Goal: Task Accomplishment & Management: Use online tool/utility

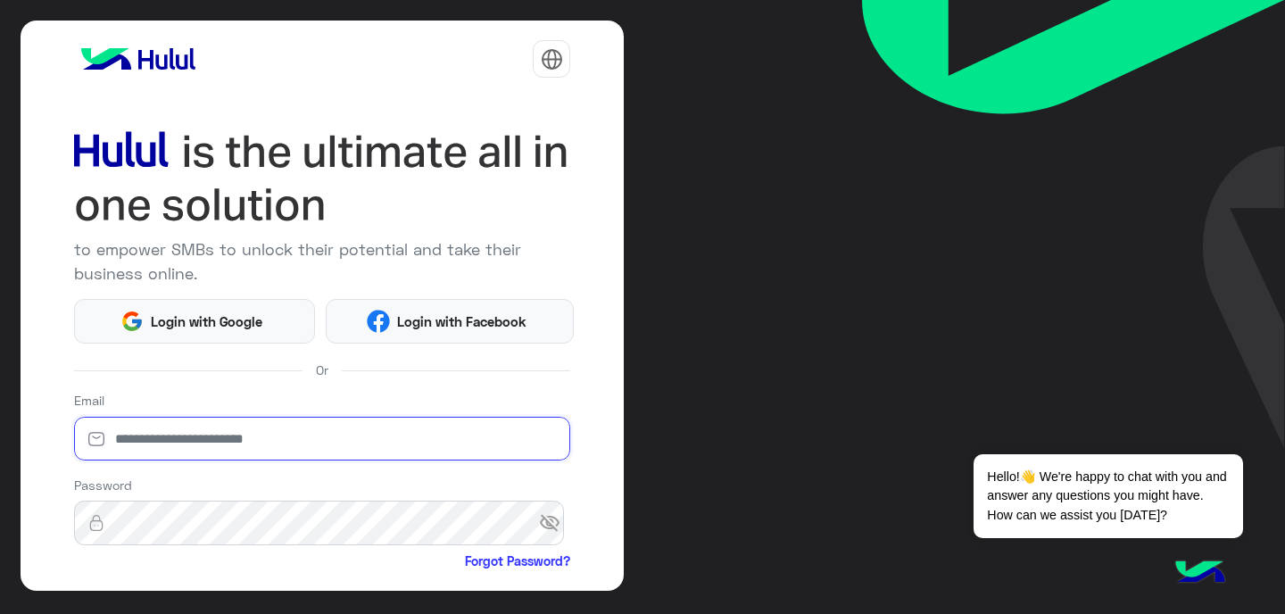
click at [298, 443] on input "email" at bounding box center [322, 439] width 497 height 45
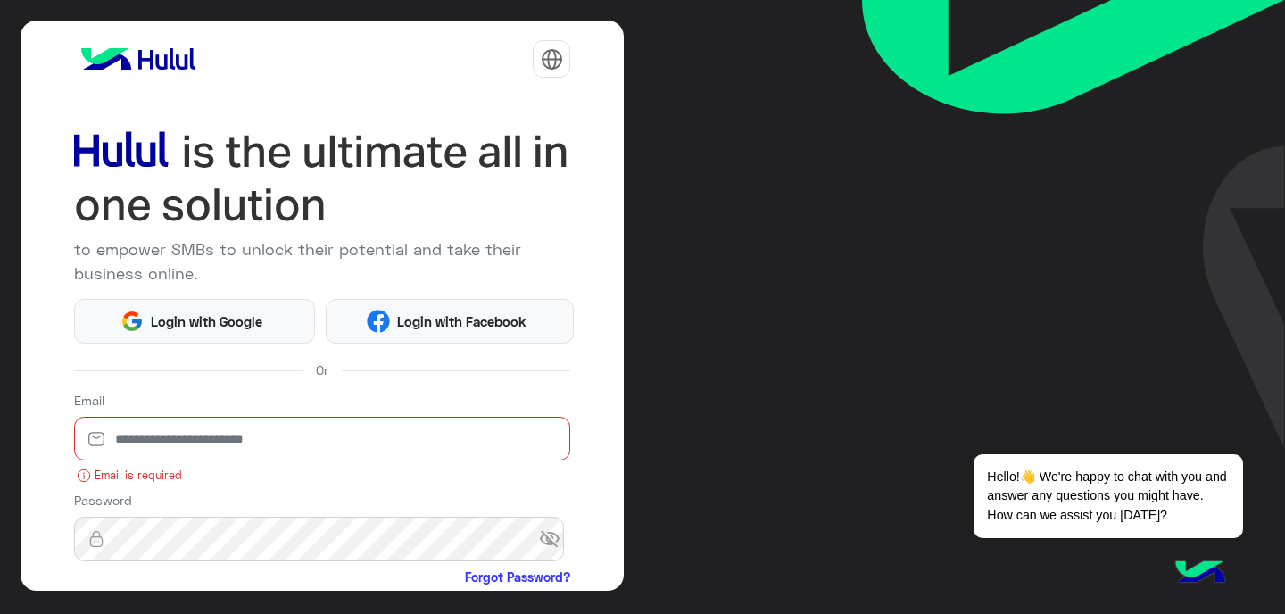
type input "**********"
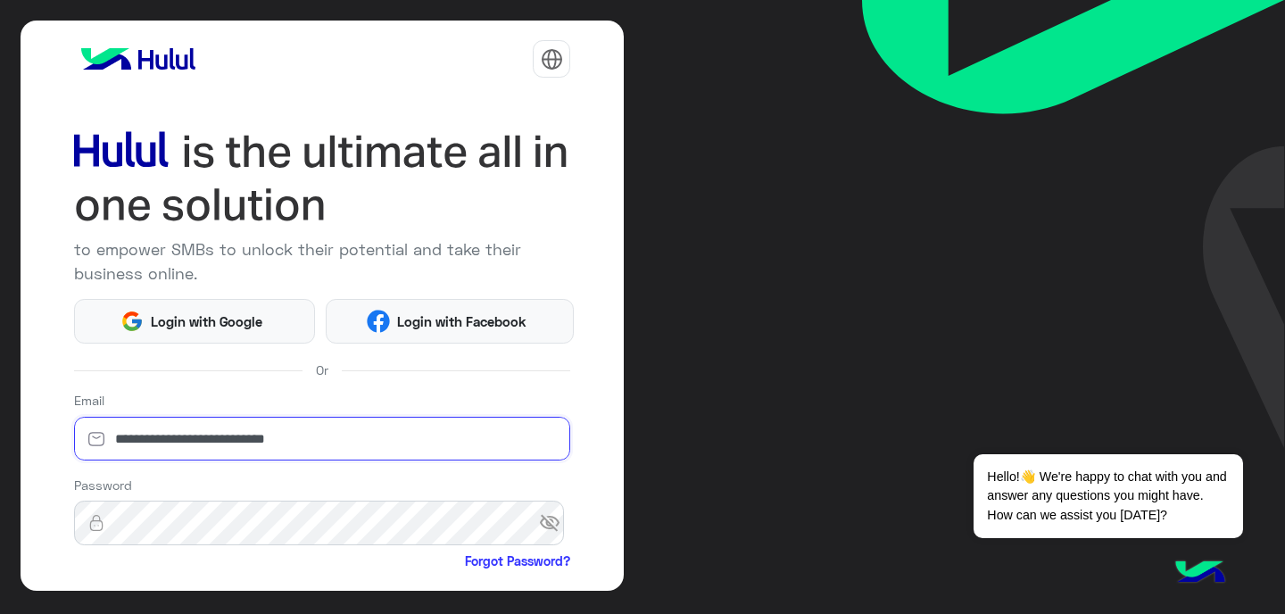
scroll to position [179, 0]
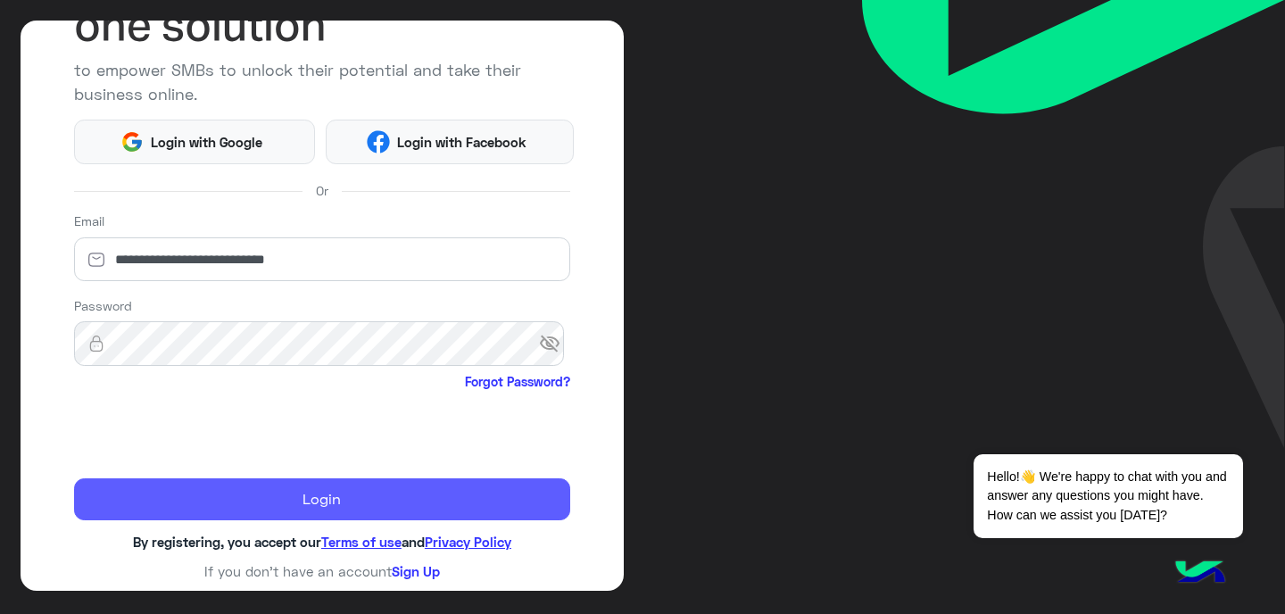
click at [204, 507] on button "Login" at bounding box center [322, 499] width 497 height 43
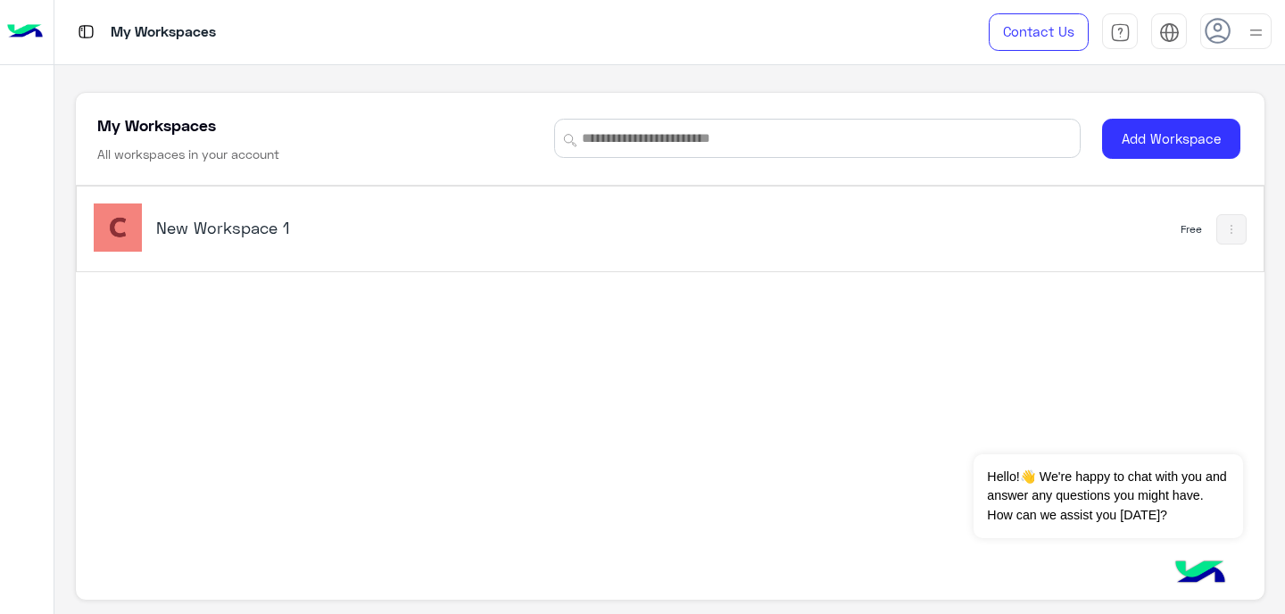
click at [250, 222] on h5 "New Workspace 1" at bounding box center [363, 227] width 415 height 21
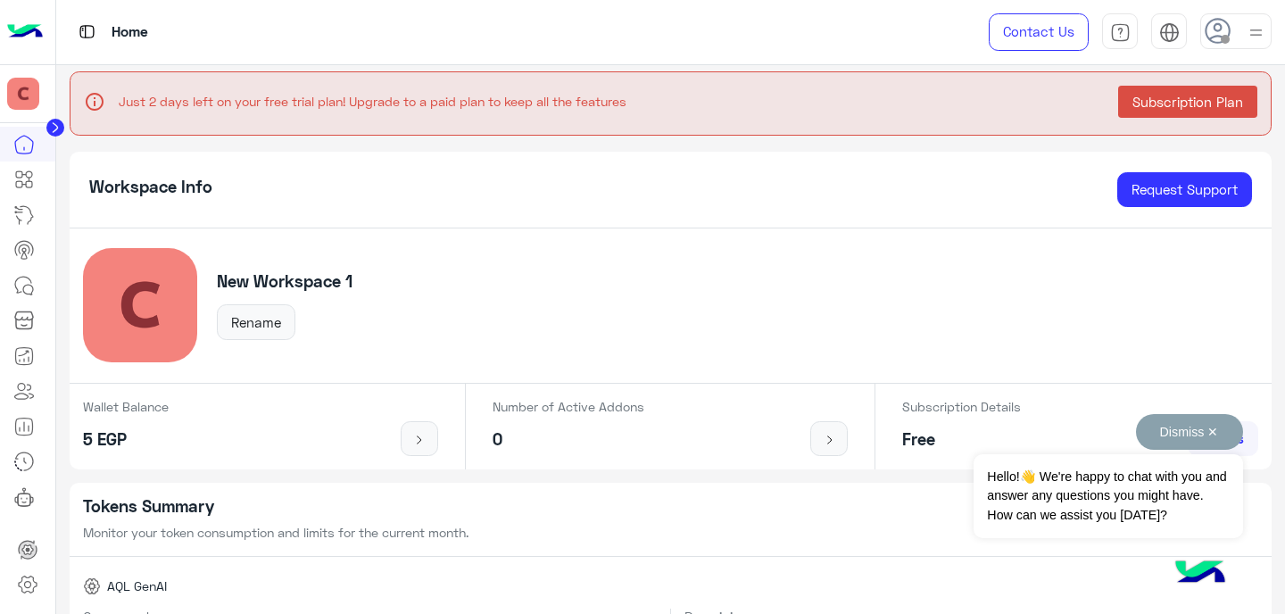
click at [1196, 428] on button "Dismiss ✕" at bounding box center [1189, 432] width 107 height 36
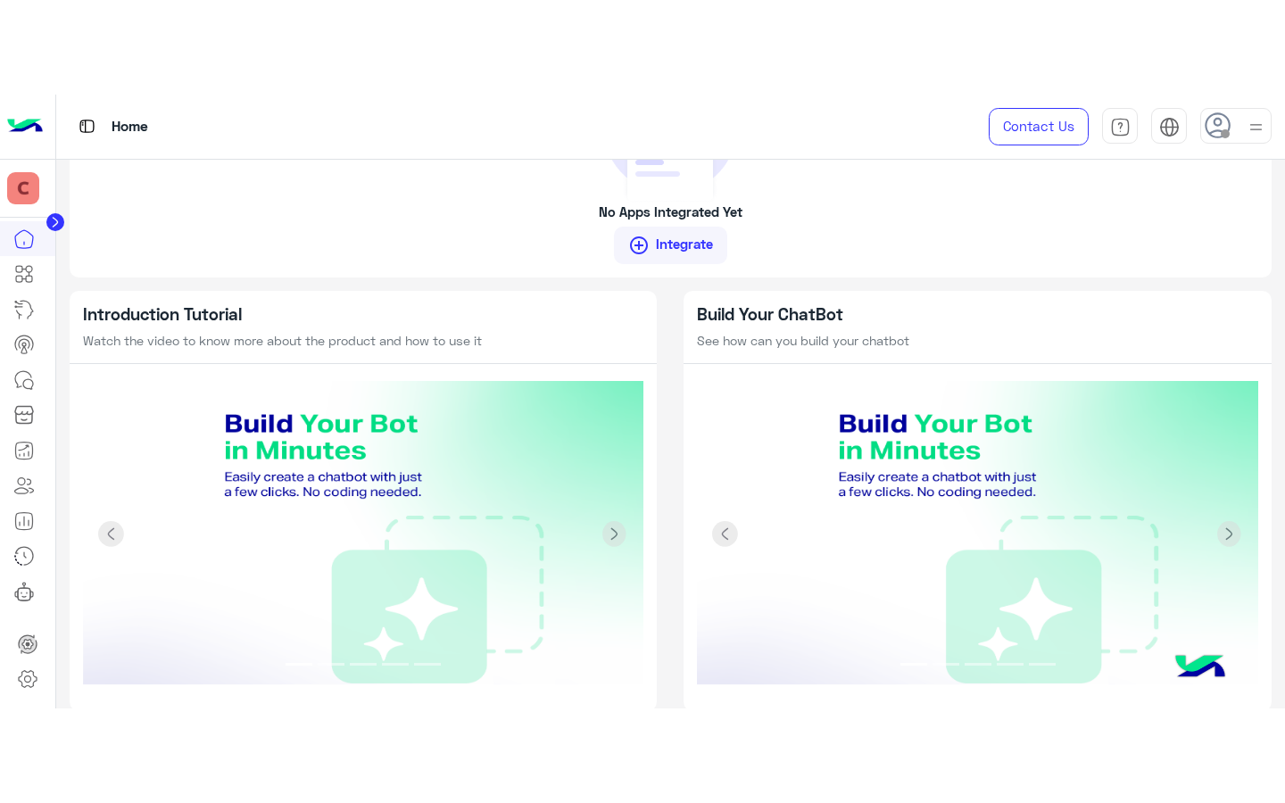
scroll to position [1573, 0]
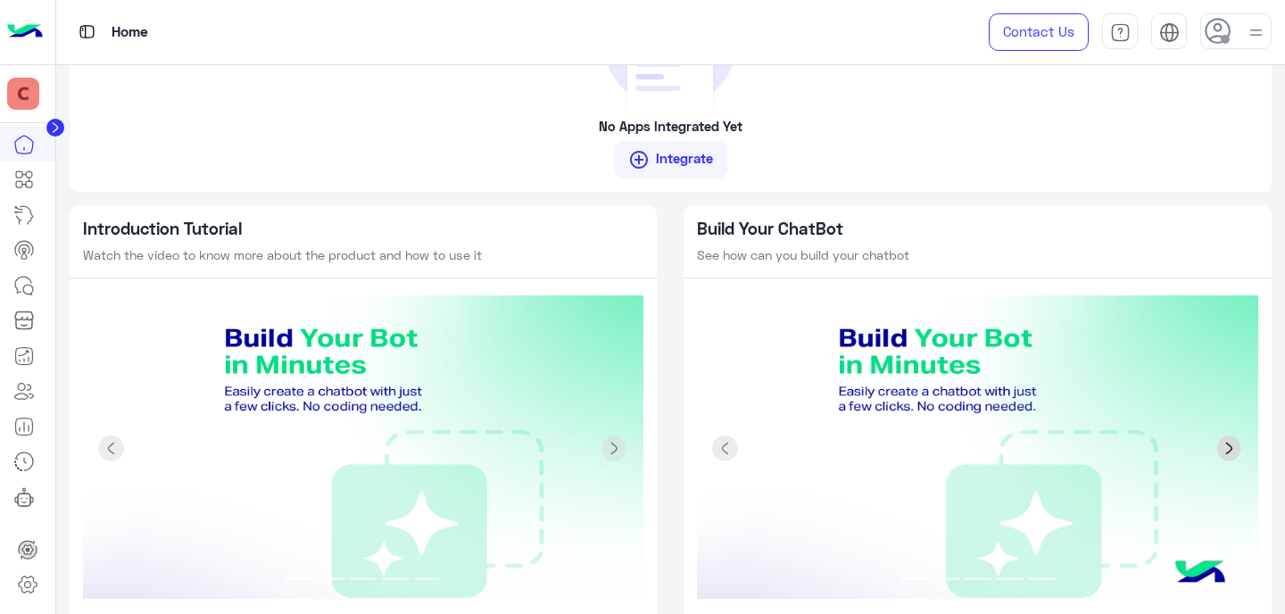
click at [1220, 448] on span at bounding box center [1229, 448] width 27 height 27
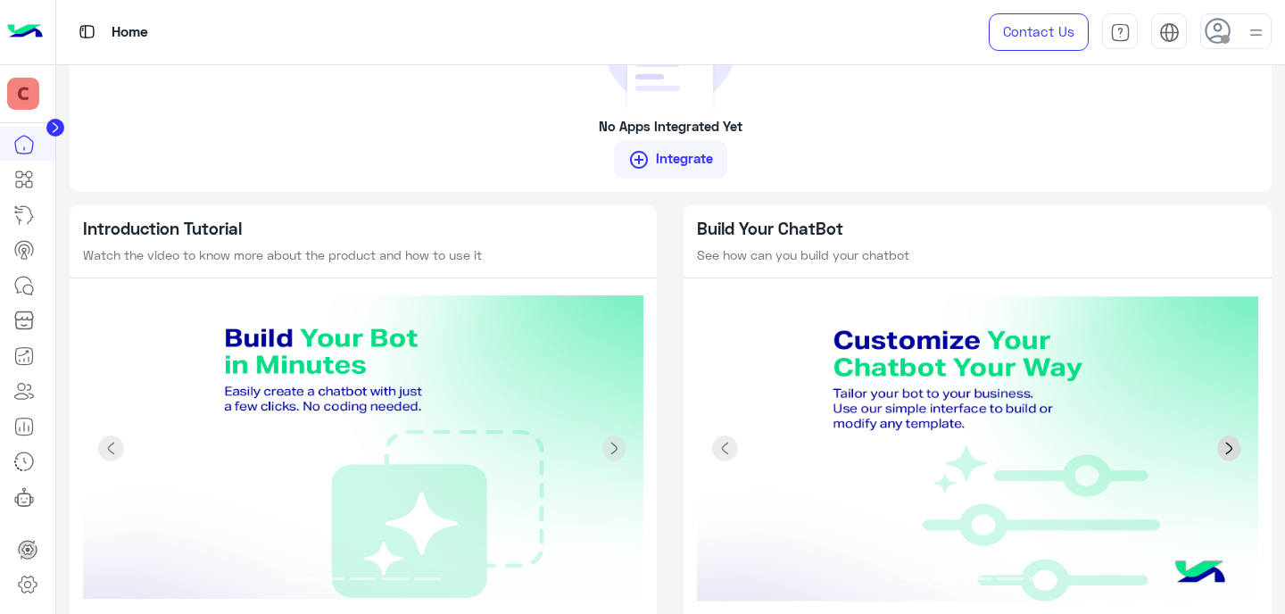
click at [1220, 448] on span at bounding box center [1229, 448] width 27 height 27
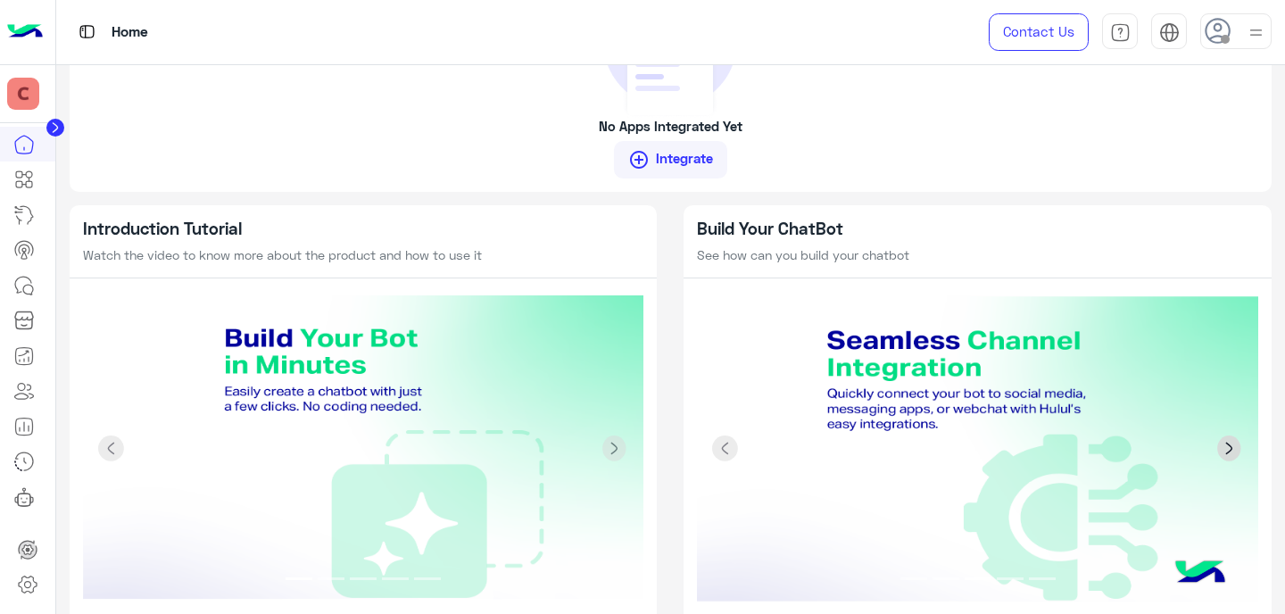
click at [1220, 448] on span at bounding box center [1229, 448] width 27 height 27
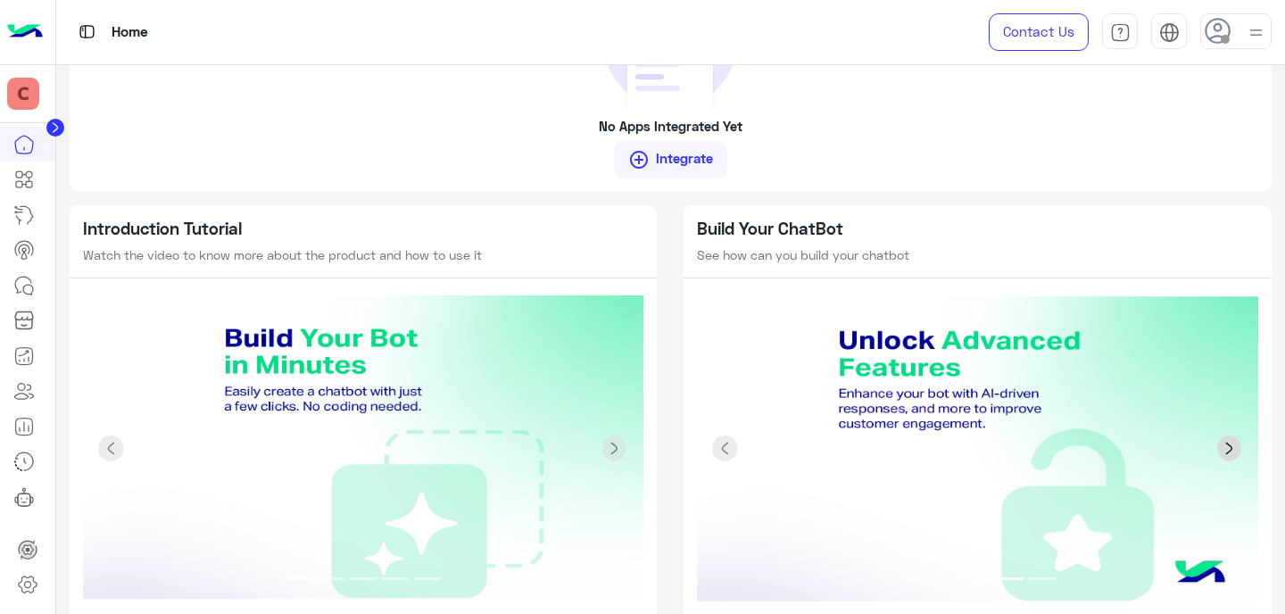
click at [1220, 448] on span at bounding box center [1229, 448] width 27 height 27
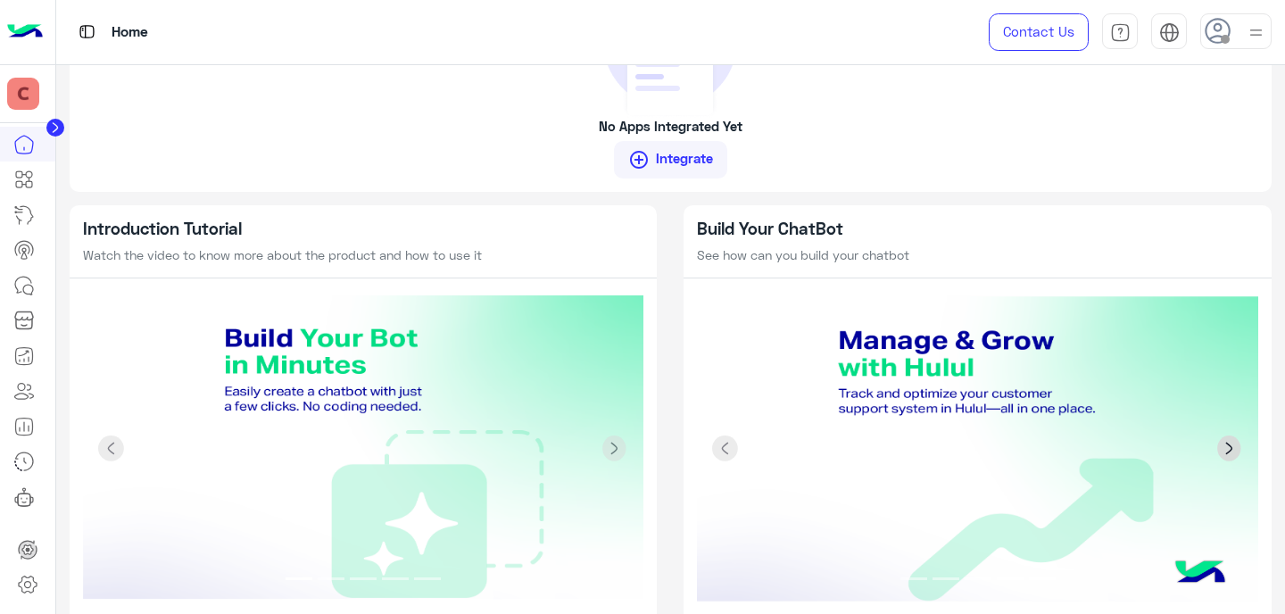
click at [1220, 448] on span at bounding box center [1229, 448] width 27 height 27
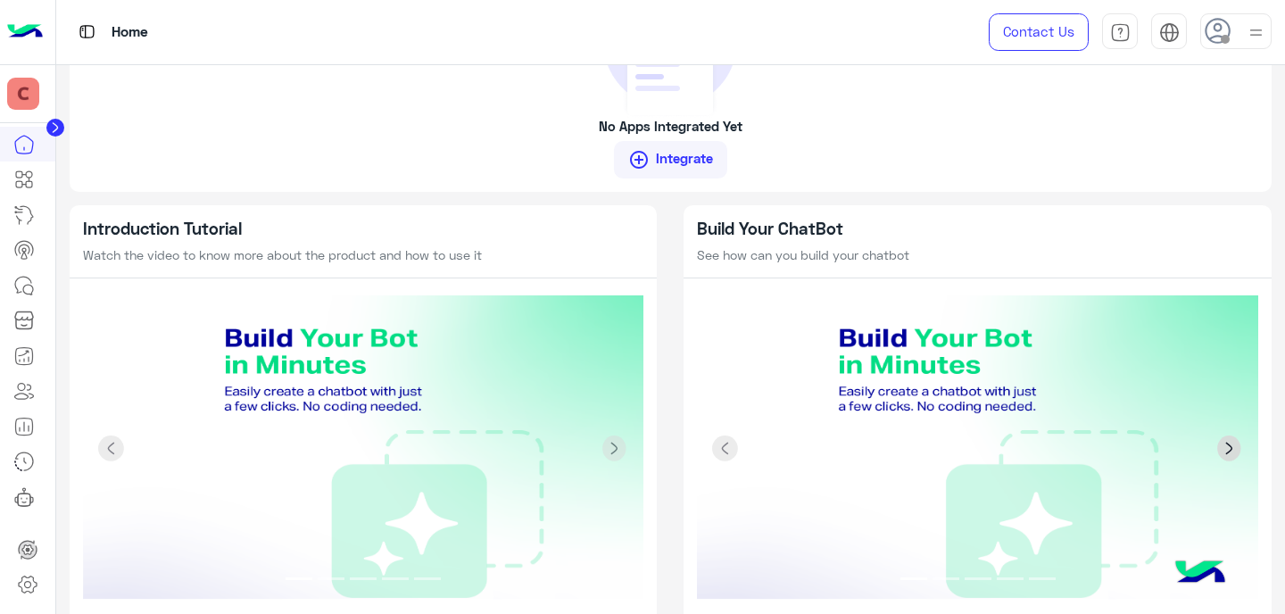
click at [1220, 448] on span at bounding box center [1229, 448] width 27 height 27
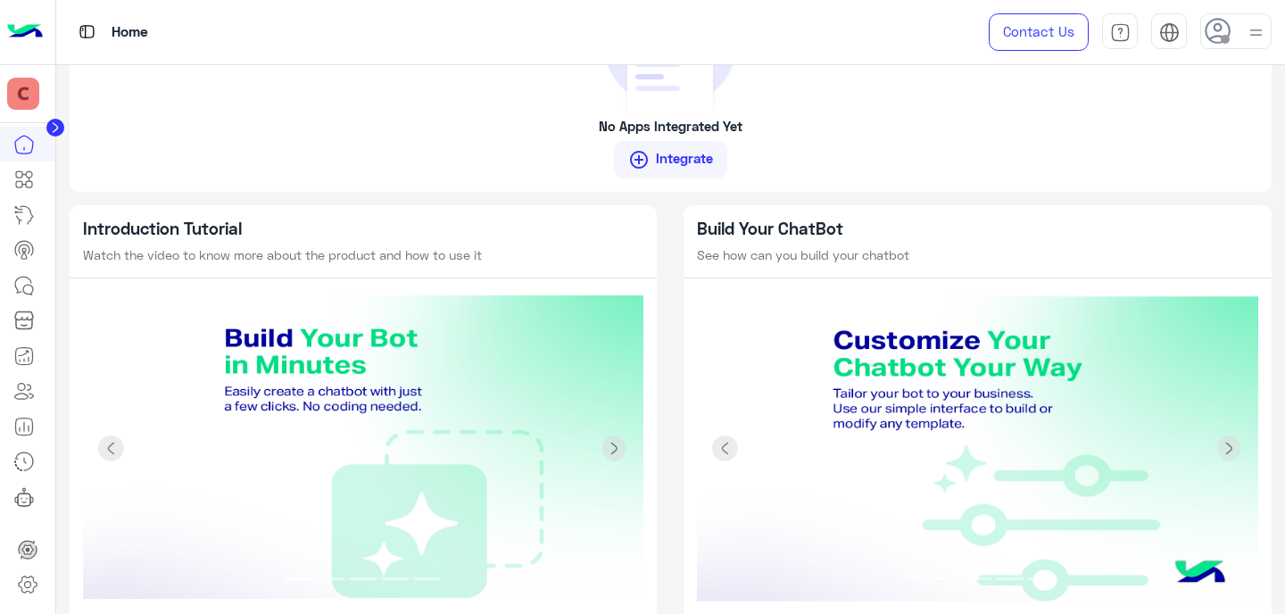
click at [1036, 434] on img at bounding box center [977, 448] width 561 height 307
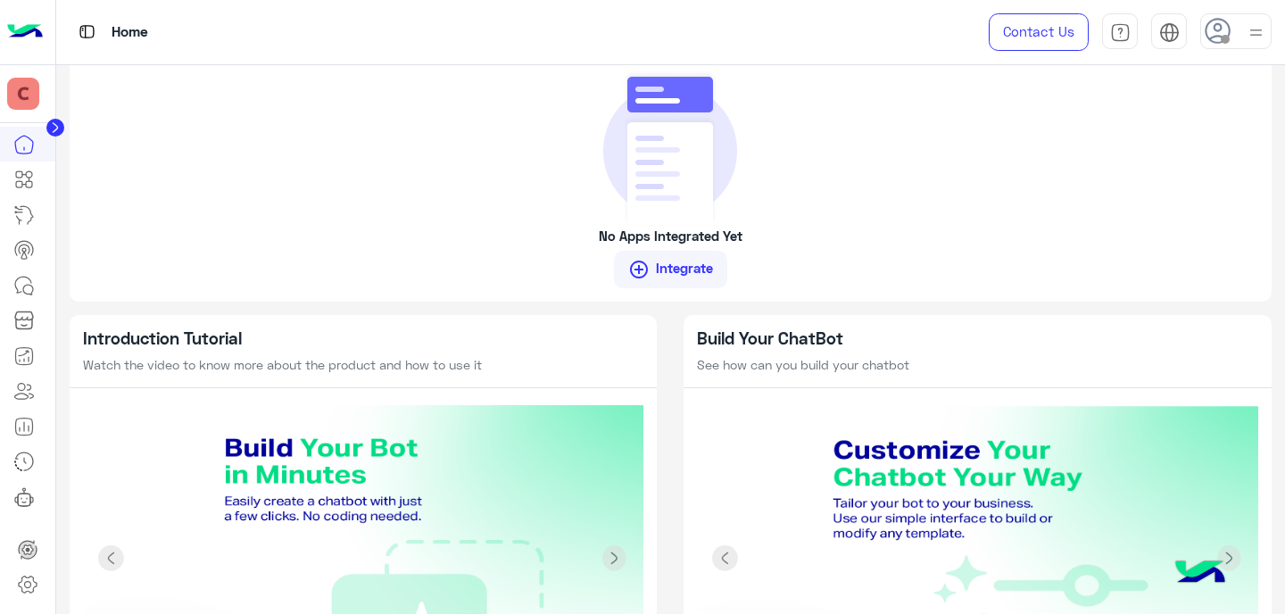
scroll to position [1544, 0]
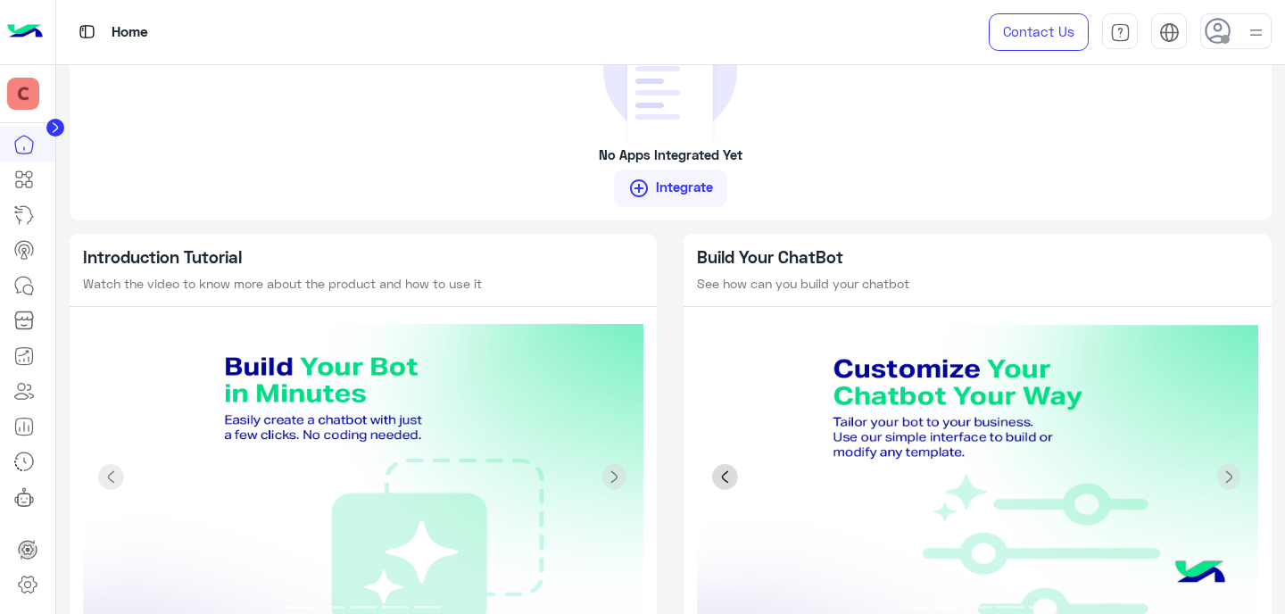
click at [712, 476] on span at bounding box center [725, 477] width 27 height 27
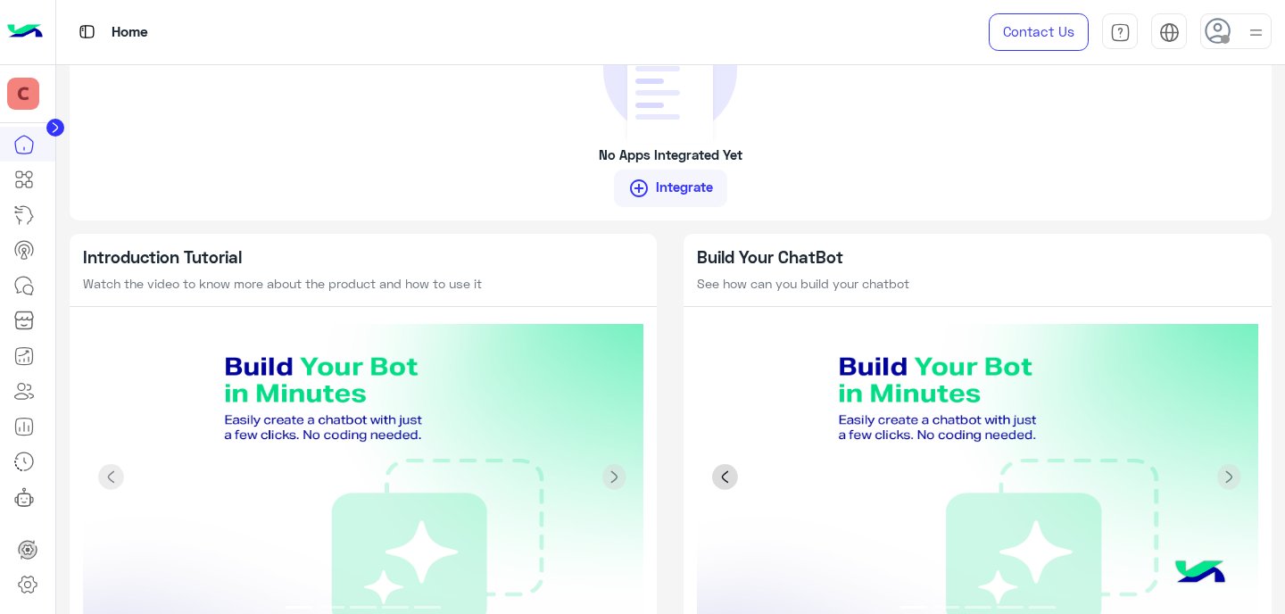
click at [712, 476] on span at bounding box center [725, 477] width 27 height 27
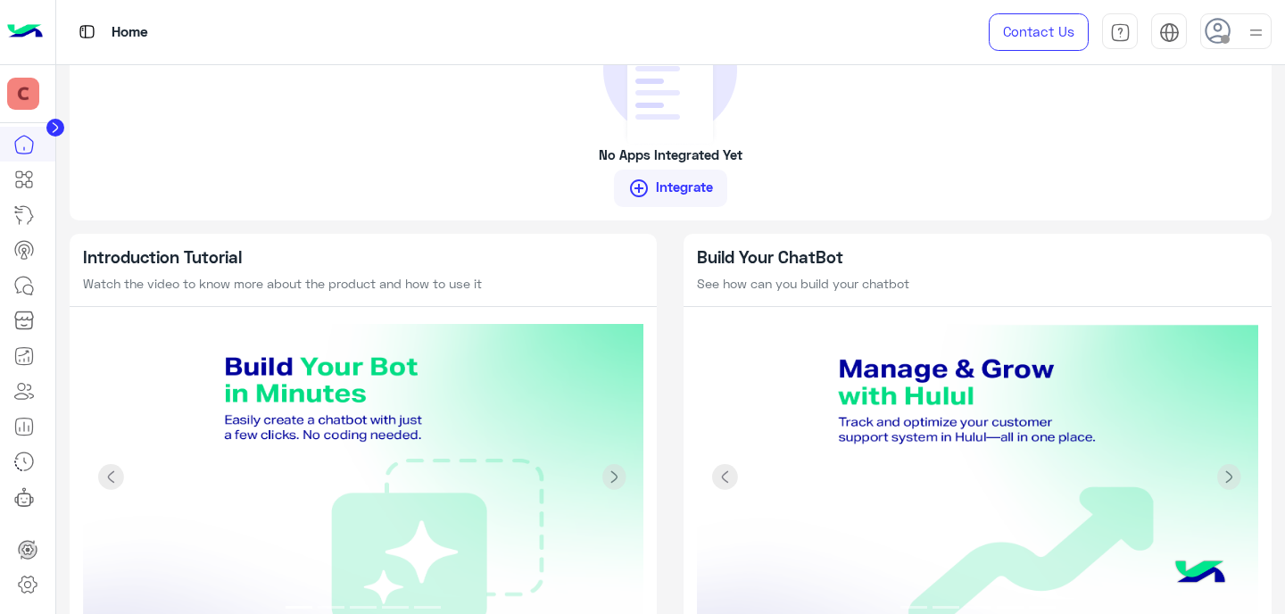
click at [39, 19] on img at bounding box center [25, 31] width 36 height 37
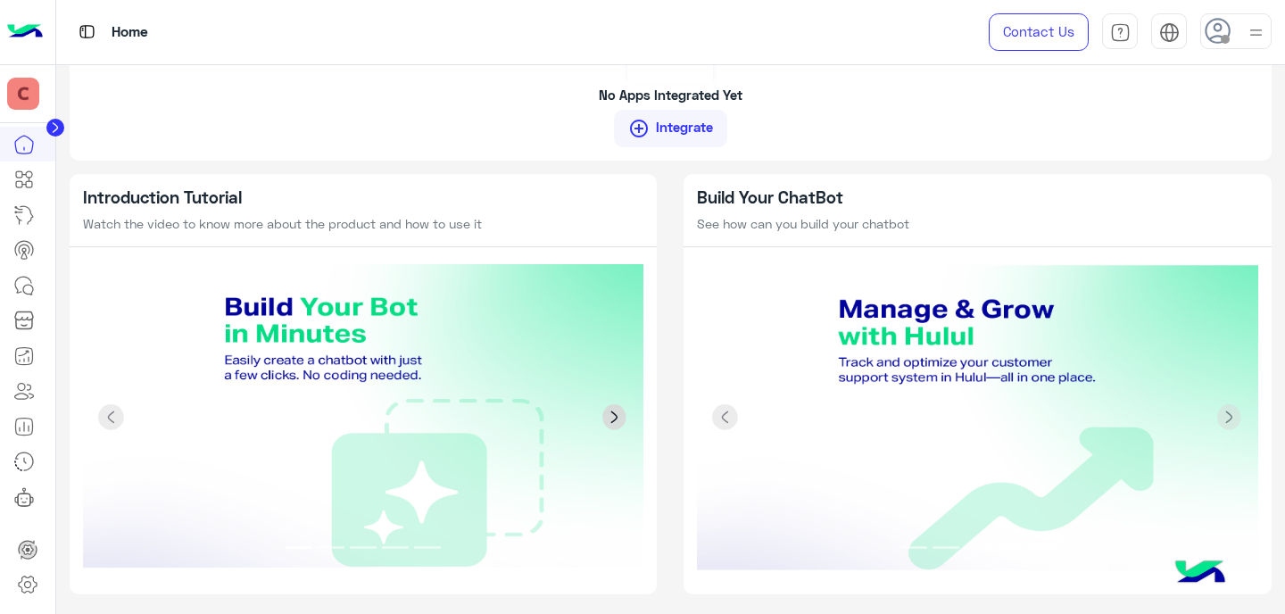
click at [604, 421] on span at bounding box center [614, 417] width 27 height 27
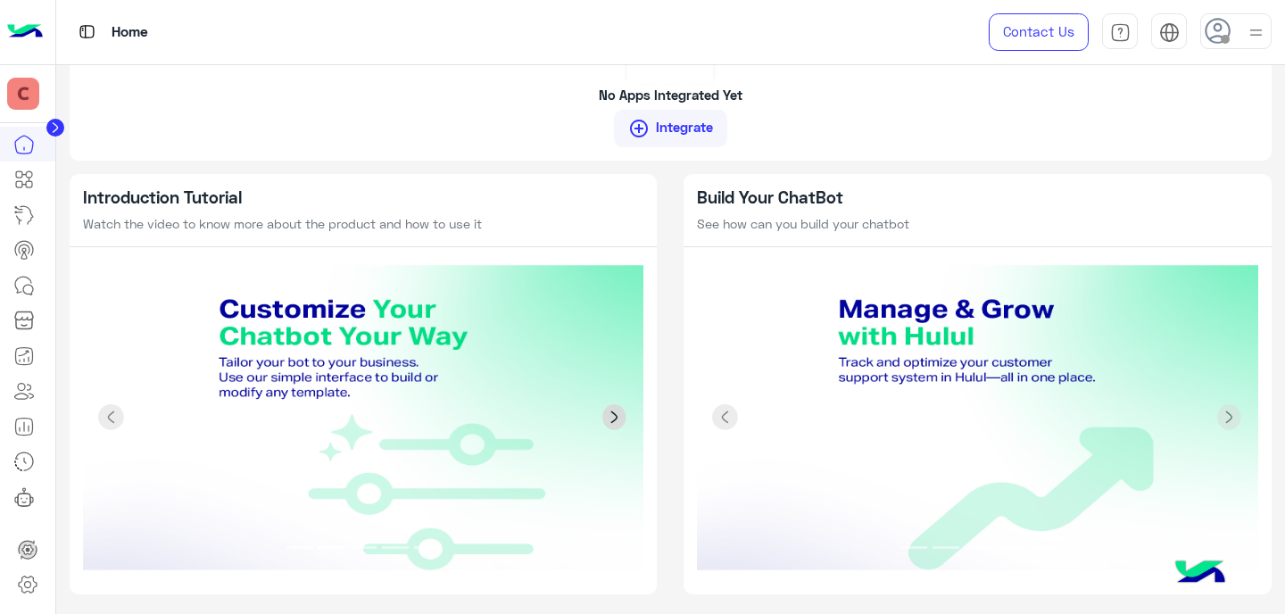
click at [611, 418] on span at bounding box center [614, 417] width 27 height 27
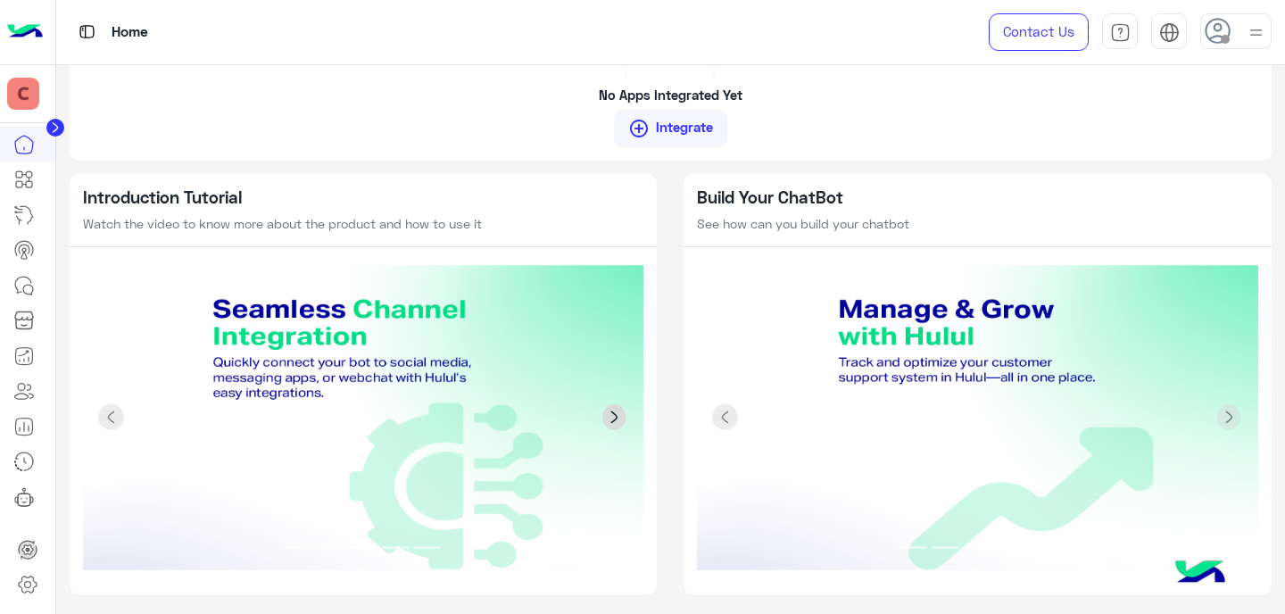
click at [611, 418] on span at bounding box center [614, 417] width 27 height 27
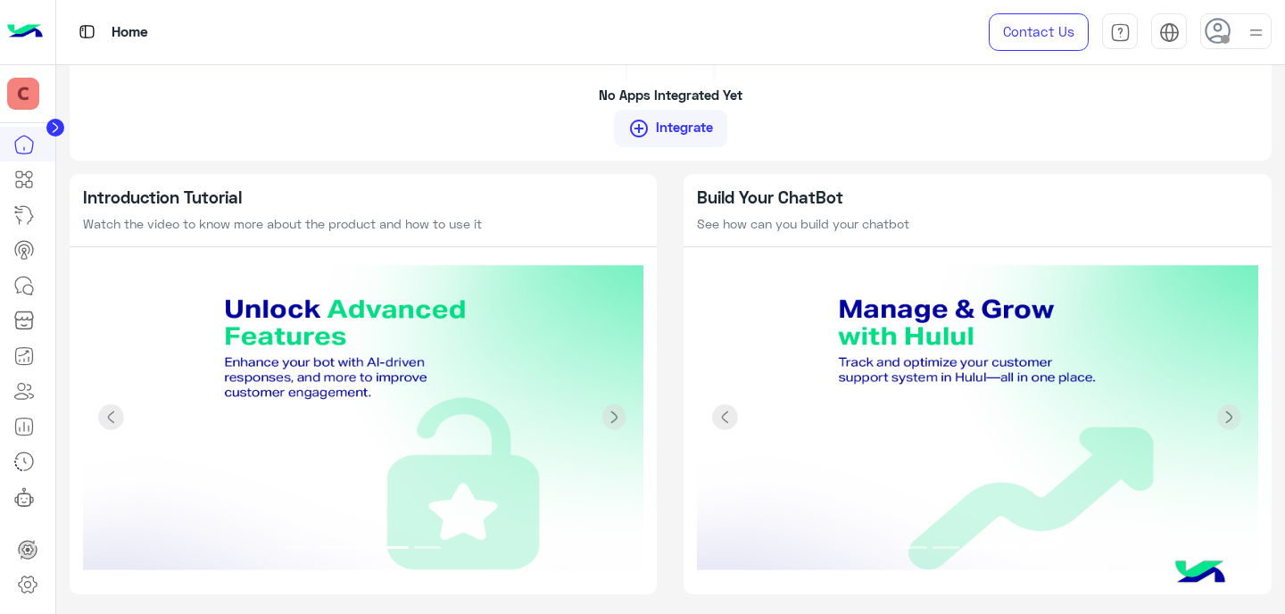
click at [27, 41] on img at bounding box center [25, 31] width 36 height 37
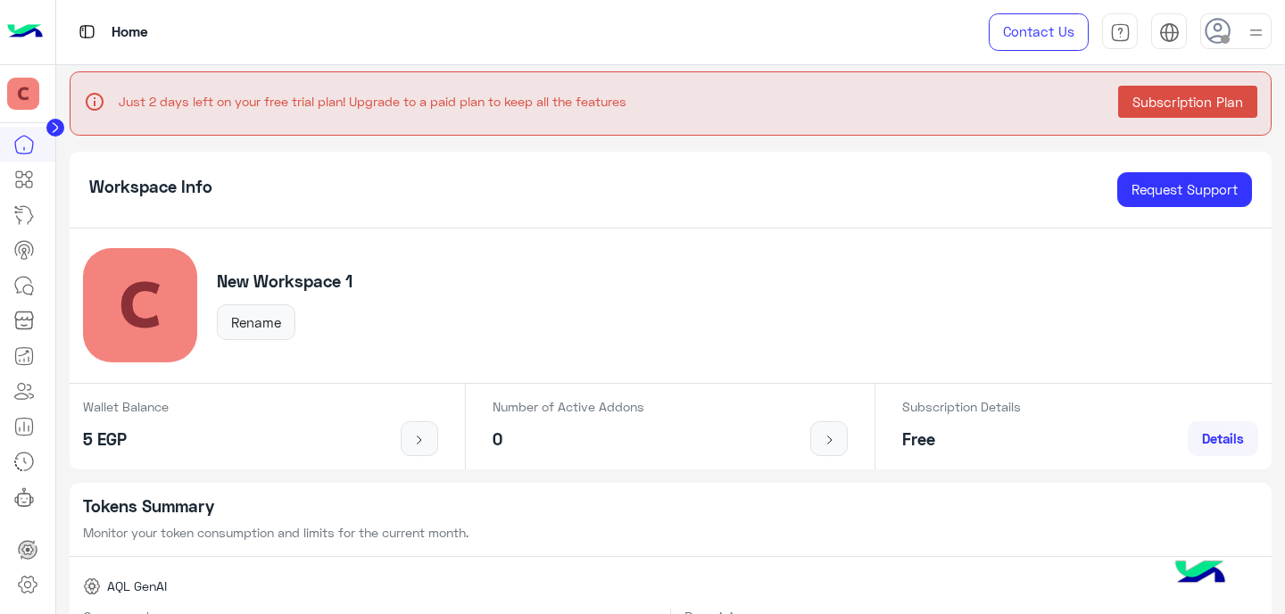
scroll to position [1, 0]
click at [17, 25] on img at bounding box center [25, 31] width 36 height 37
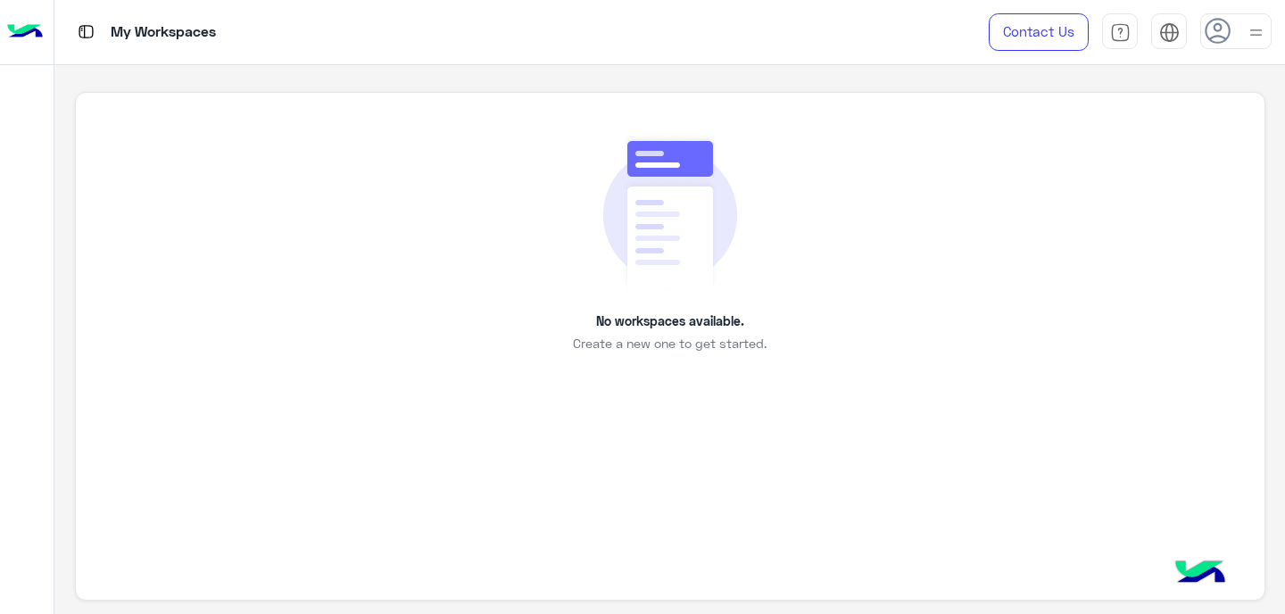
click at [412, 162] on div "No workspaces available. Create a new one to get started." at bounding box center [670, 243] width 1108 height 220
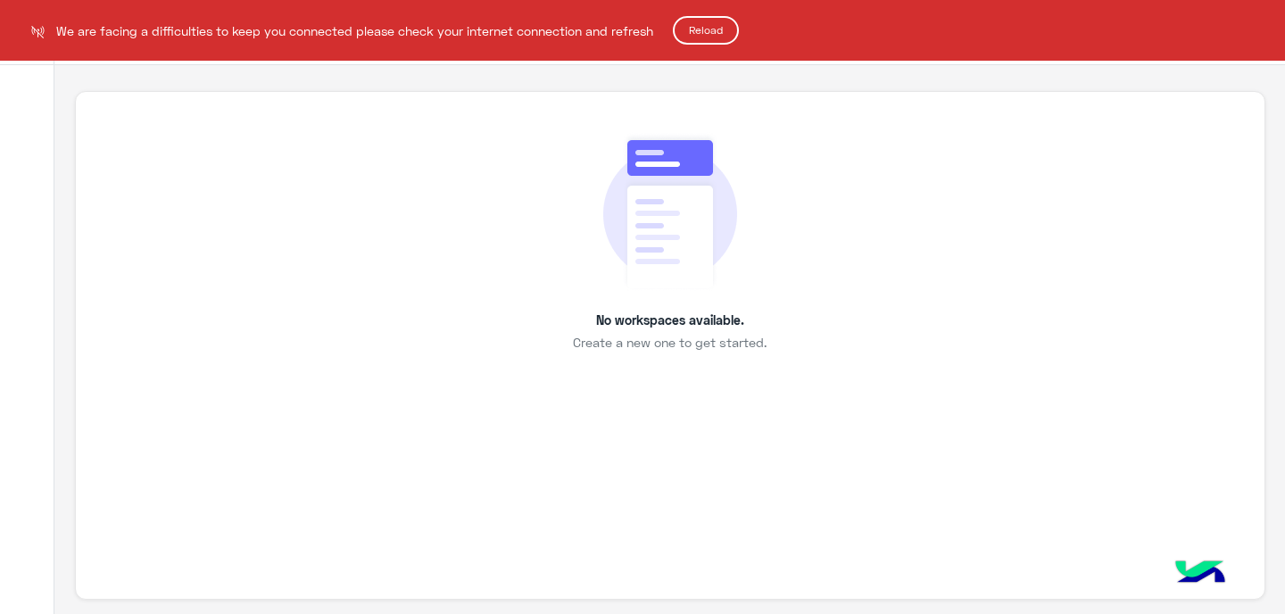
click at [701, 25] on button "Reload" at bounding box center [706, 30] width 66 height 29
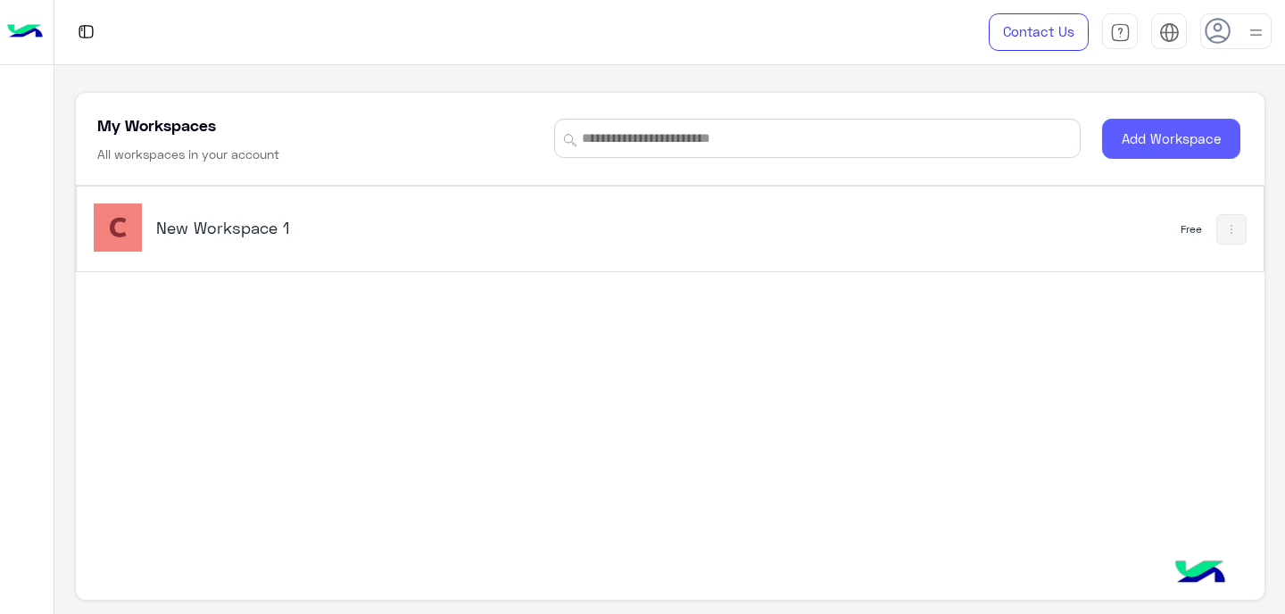
click at [1130, 142] on button "Add Workspace" at bounding box center [1171, 139] width 138 height 40
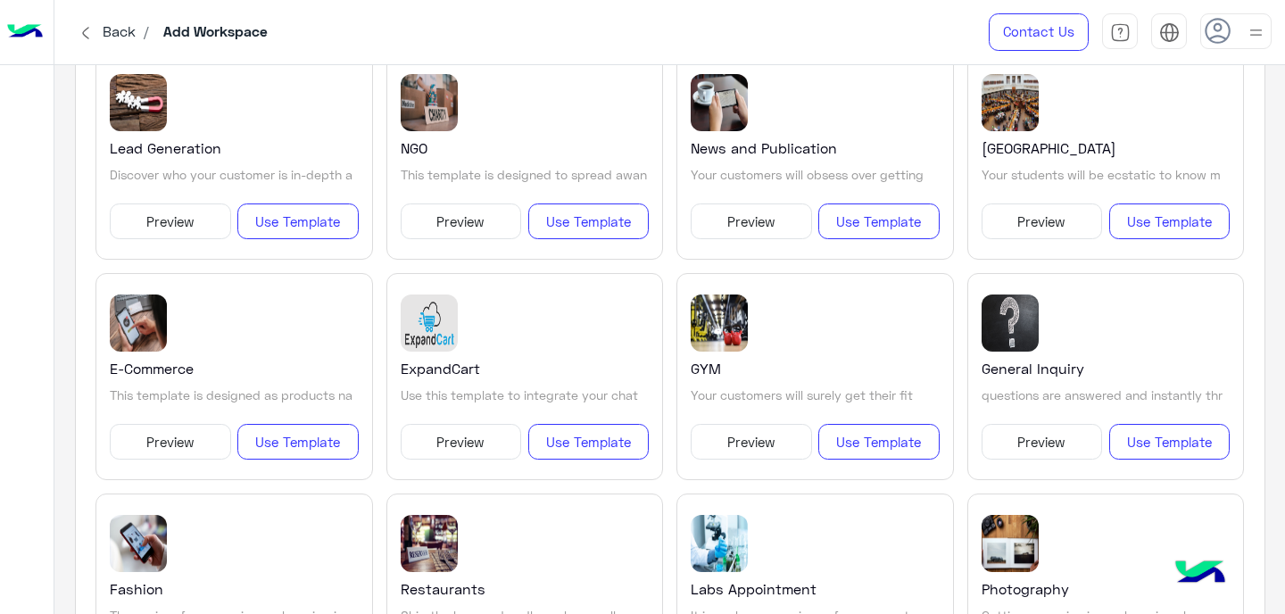
scroll to position [1082, 0]
click at [597, 219] on button "Use Template" at bounding box center [588, 222] width 120 height 36
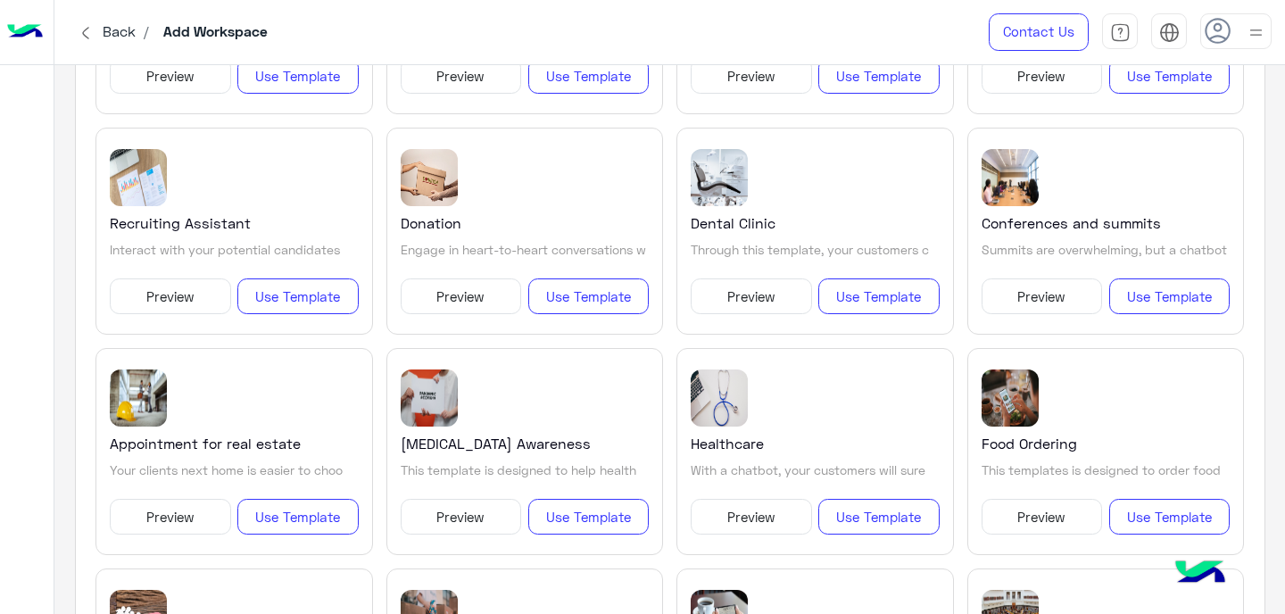
scroll to position [575, 0]
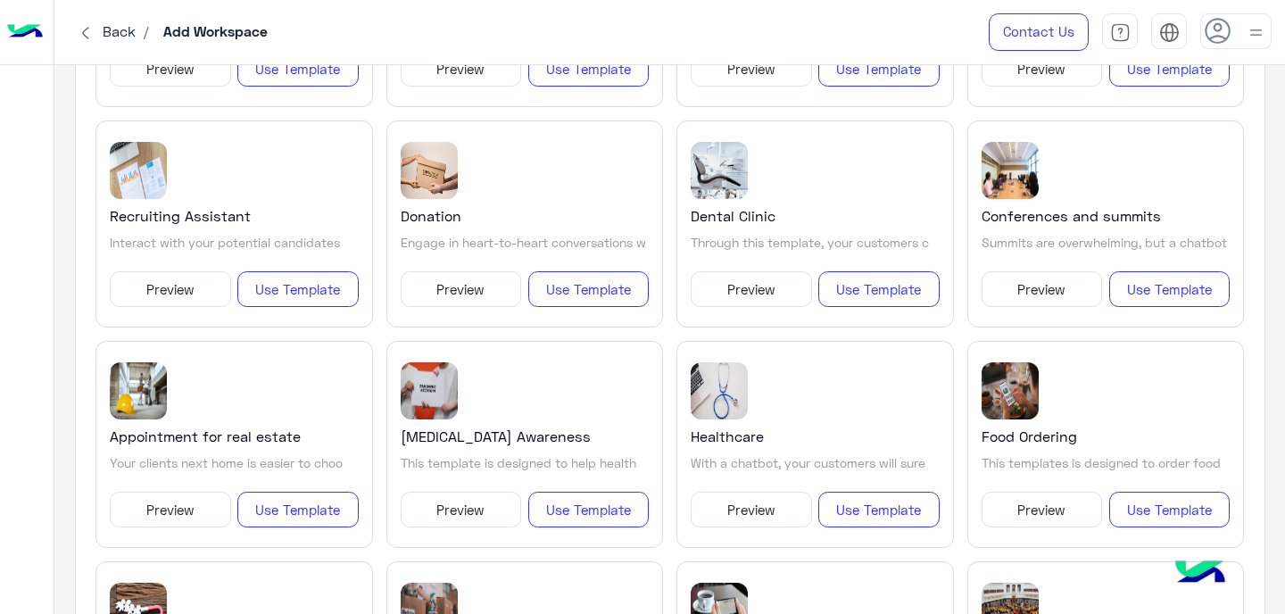
click at [452, 289] on button "Preview" at bounding box center [461, 289] width 120 height 36
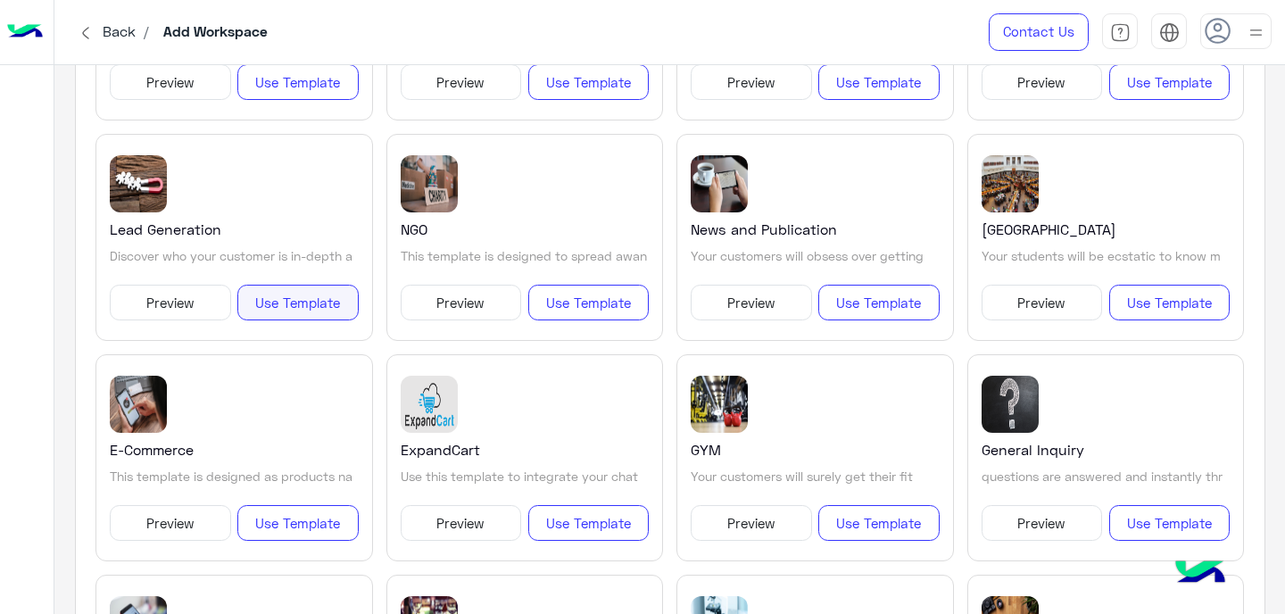
scroll to position [1003, 0]
click at [323, 518] on button "Use Template" at bounding box center [297, 522] width 120 height 36
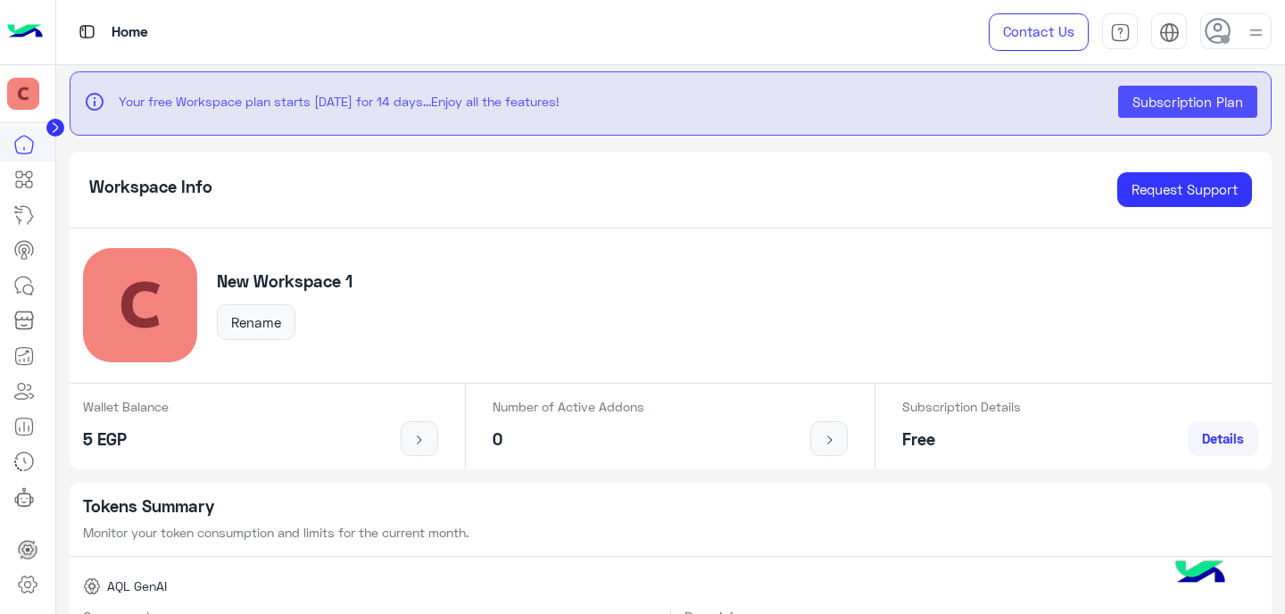
click at [13, 41] on img at bounding box center [25, 31] width 36 height 37
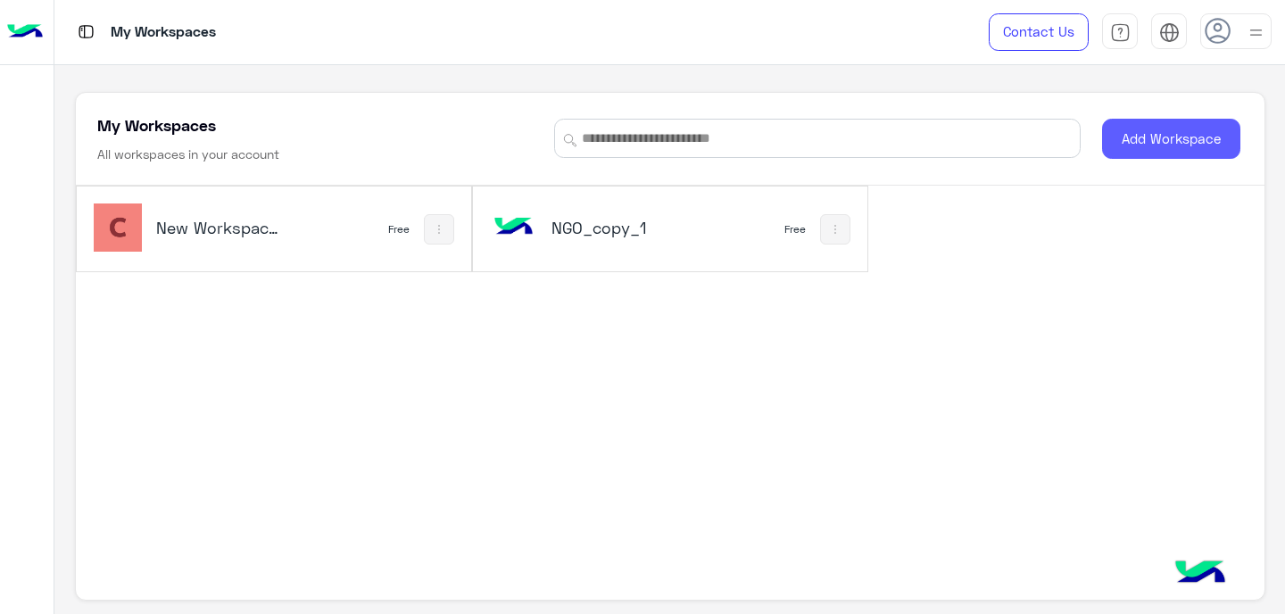
click at [1124, 140] on button "Add Workspace" at bounding box center [1171, 139] width 138 height 40
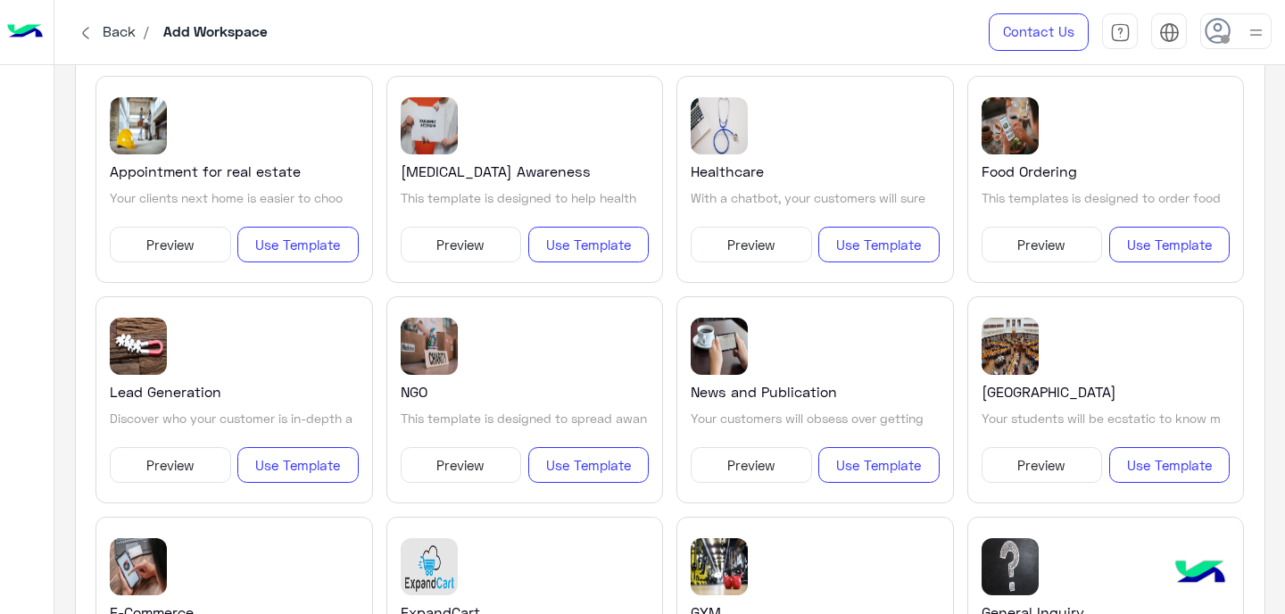
scroll to position [969, 0]
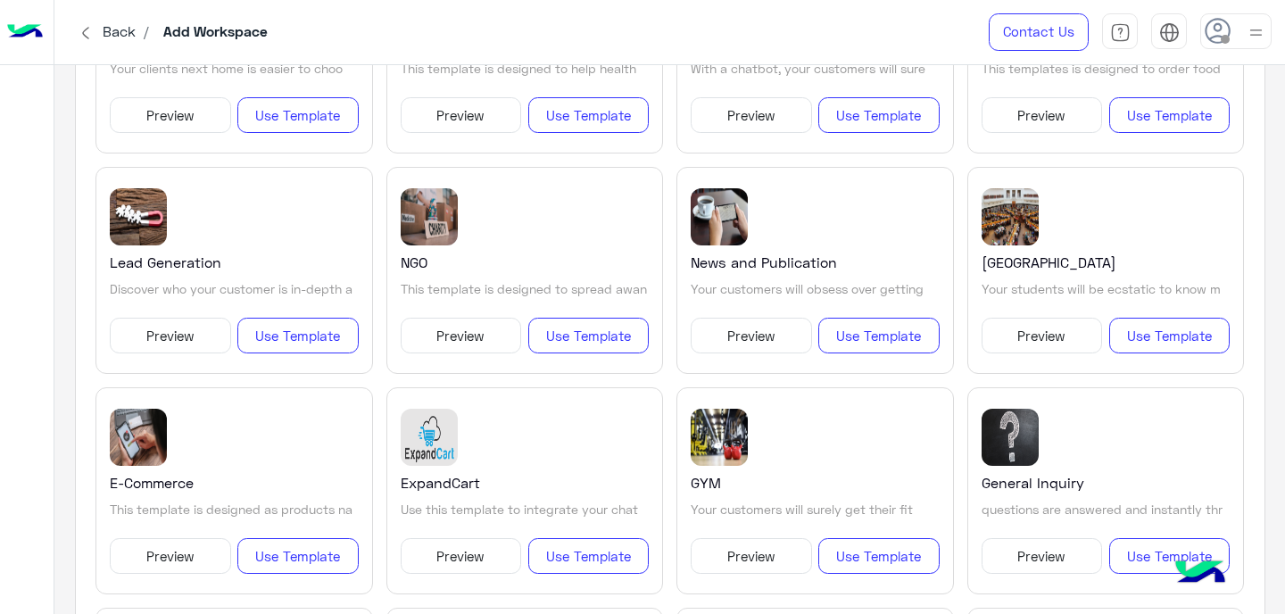
click at [184, 553] on button "Preview" at bounding box center [170, 556] width 120 height 36
